Goal: Task Accomplishment & Management: Use online tool/utility

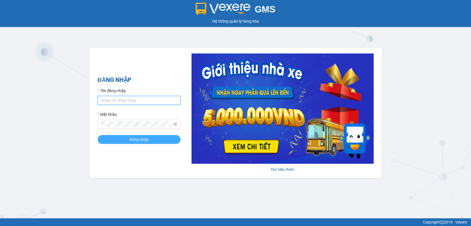
type input "thuy94.phuongnam"
click at [128, 142] on button "Đăng nhập" at bounding box center [139, 139] width 83 height 9
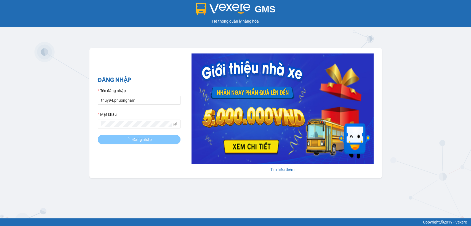
click at [127, 141] on button "Đăng nhập" at bounding box center [139, 139] width 83 height 9
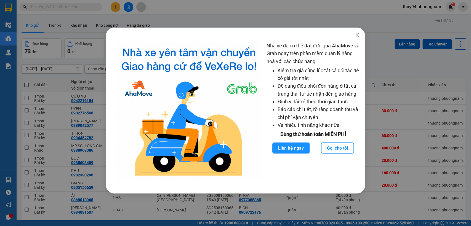
click at [356, 34] on icon "close" at bounding box center [357, 35] width 4 height 4
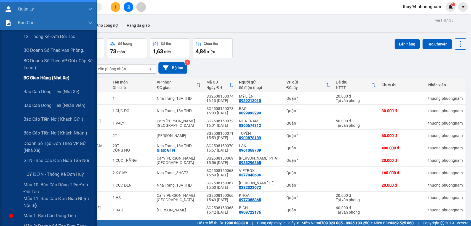
scroll to position [92, 0]
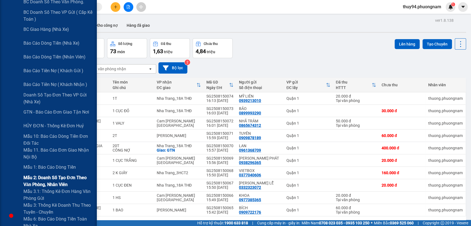
click at [51, 182] on span "Mẫu 2: Doanh số tạo đơn theo Văn phòng, nhân viên" at bounding box center [57, 181] width 69 height 14
